Goal: Task Accomplishment & Management: Manage account settings

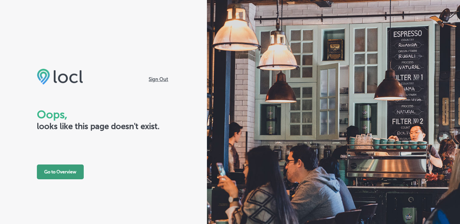
click at [59, 171] on button "Go to Overview" at bounding box center [60, 171] width 47 height 15
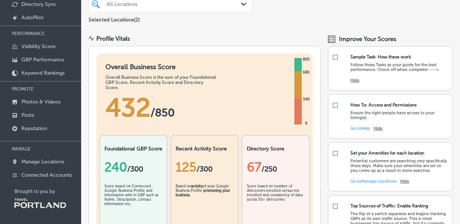
scroll to position [63, 0]
click at [52, 163] on p "Manage Locations" at bounding box center [42, 161] width 43 height 6
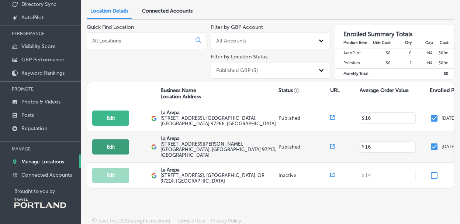
click at [103, 142] on button "Edit" at bounding box center [110, 146] width 37 height 15
select select "US"
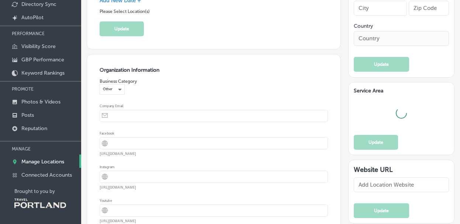
type input "La Arepa"
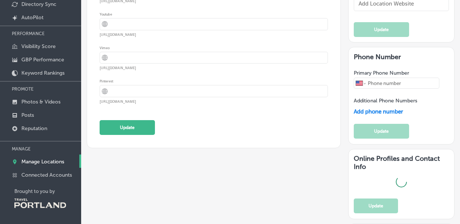
scroll to position [653, 0]
type textarea "We ARE Venezuelan food, is like home-made food with traditional recipes"
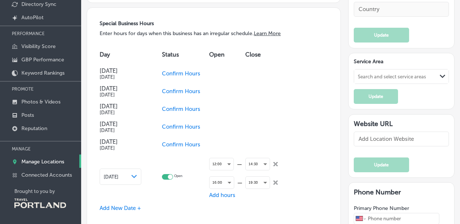
type input "[EMAIL_ADDRESS][DOMAIN_NAME]"
type input "[URL][DOMAIN_NAME]"
type input "[STREET_ADDRESS][PERSON_NAME]"
type input "[GEOGRAPHIC_DATA]"
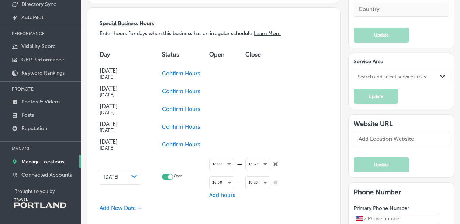
type input "97213"
type input "US"
type input "[URL][DOMAIN_NAME]"
type input "[PHONE_NUMBER]"
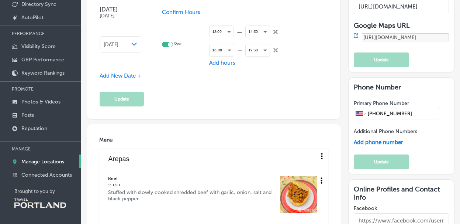
scroll to position [785, 0]
